Goal: Task Accomplishment & Management: Complete application form

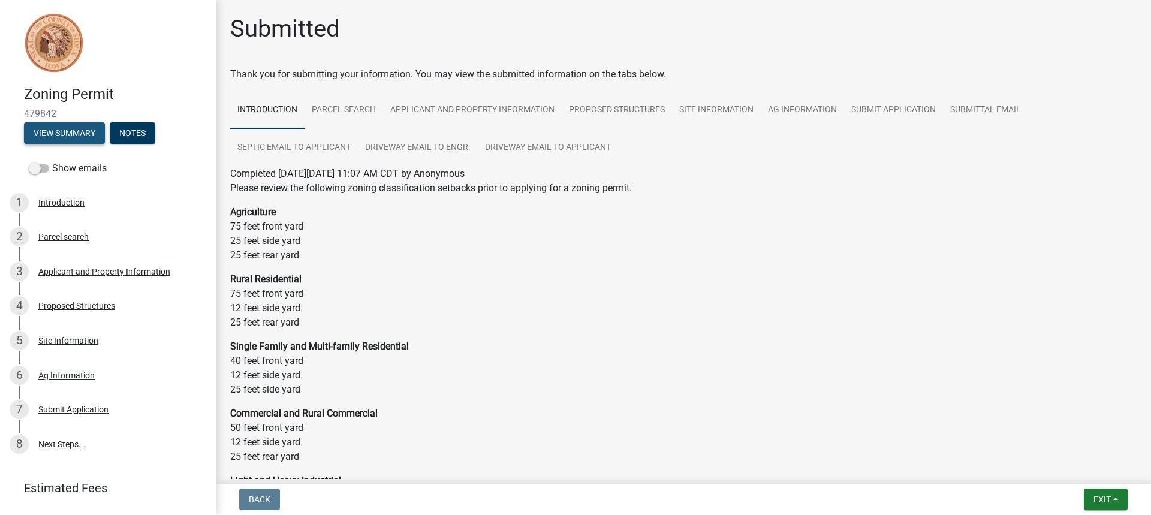
click at [74, 131] on button "View Summary" at bounding box center [64, 133] width 81 height 22
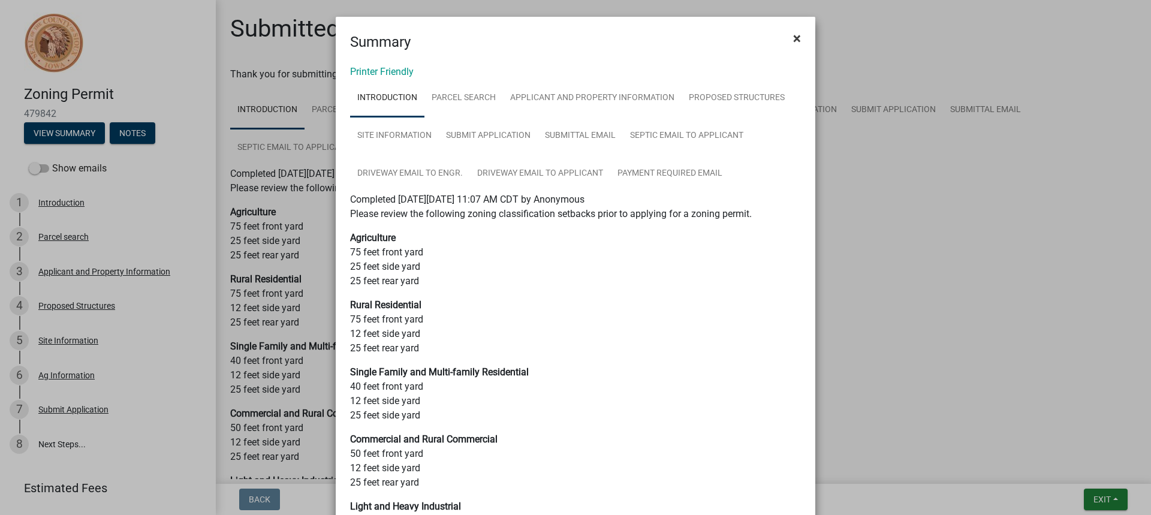
click at [793, 37] on span "×" at bounding box center [797, 38] width 8 height 17
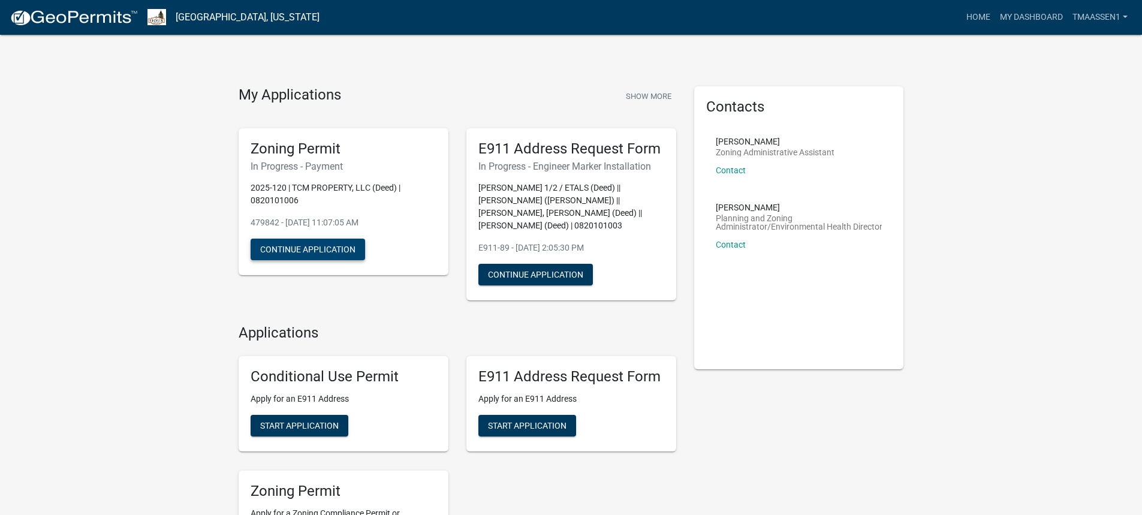
click at [302, 244] on button "Continue Application" at bounding box center [308, 250] width 115 height 22
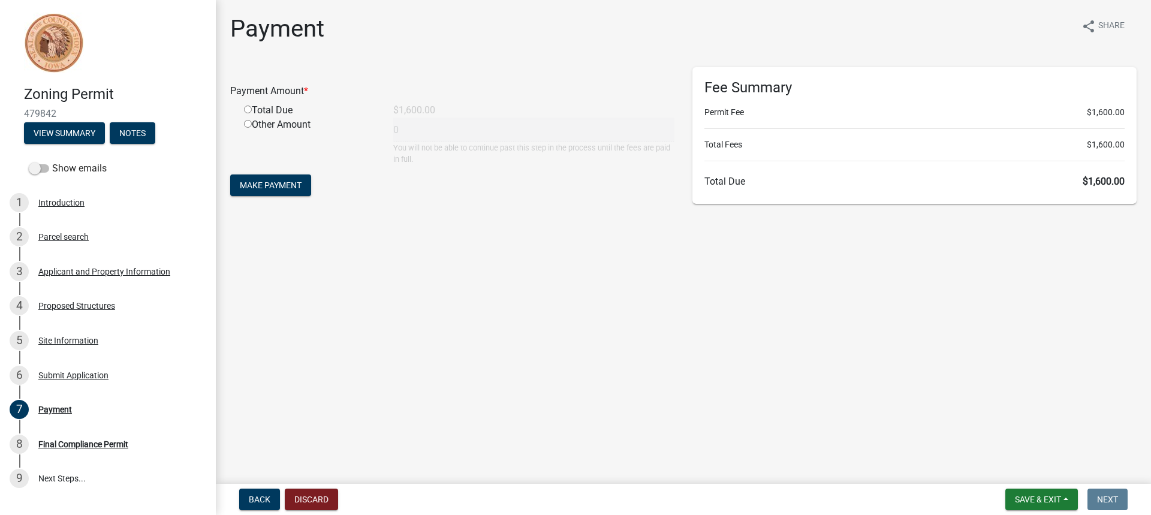
click at [247, 107] on input "radio" at bounding box center [248, 110] width 8 height 8
radio input "true"
type input "1600"
click at [280, 186] on span "Make Payment" at bounding box center [271, 185] width 62 height 10
